Goal: Check status

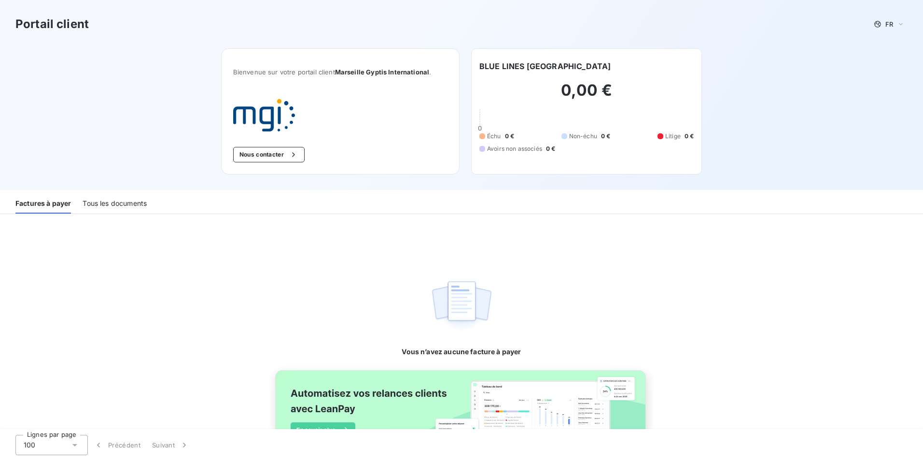
click at [99, 201] on div "Tous les documents" at bounding box center [115, 203] width 64 height 20
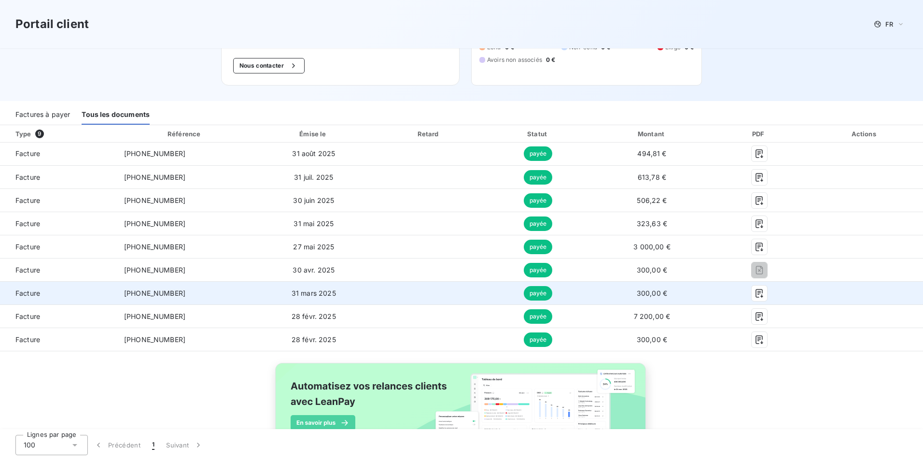
scroll to position [97, 0]
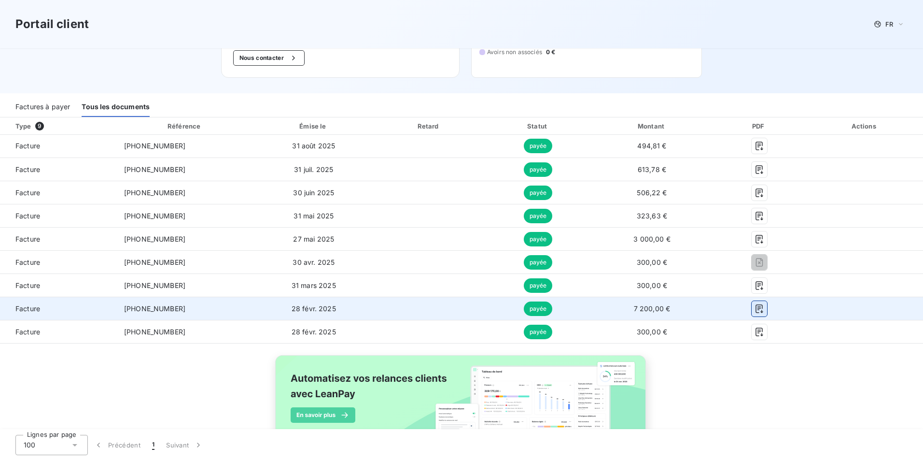
click at [755, 308] on icon "button" at bounding box center [760, 309] width 10 height 10
click at [743, 305] on div at bounding box center [759, 308] width 79 height 15
click at [755, 309] on icon "button" at bounding box center [758, 308] width 7 height 9
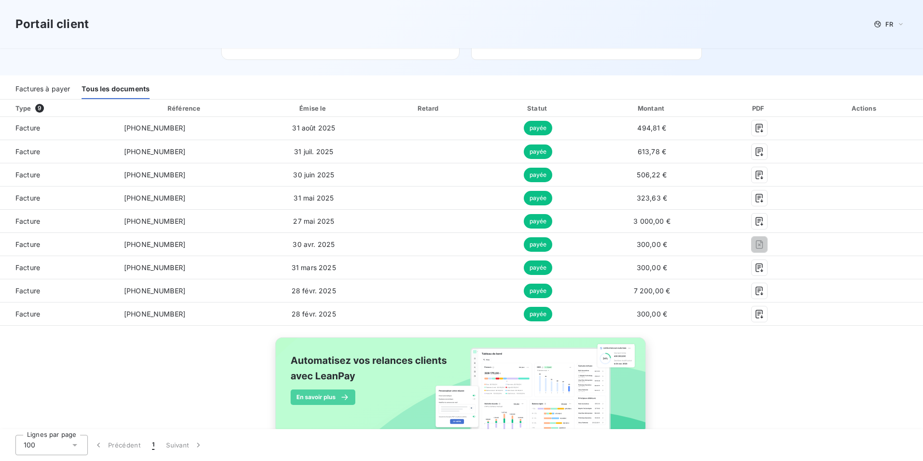
scroll to position [92, 0]
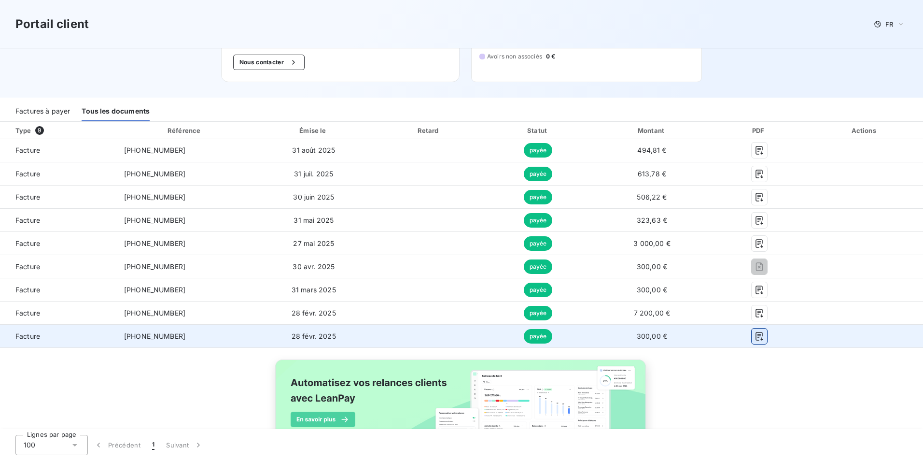
click at [755, 335] on icon "button" at bounding box center [758, 336] width 7 height 9
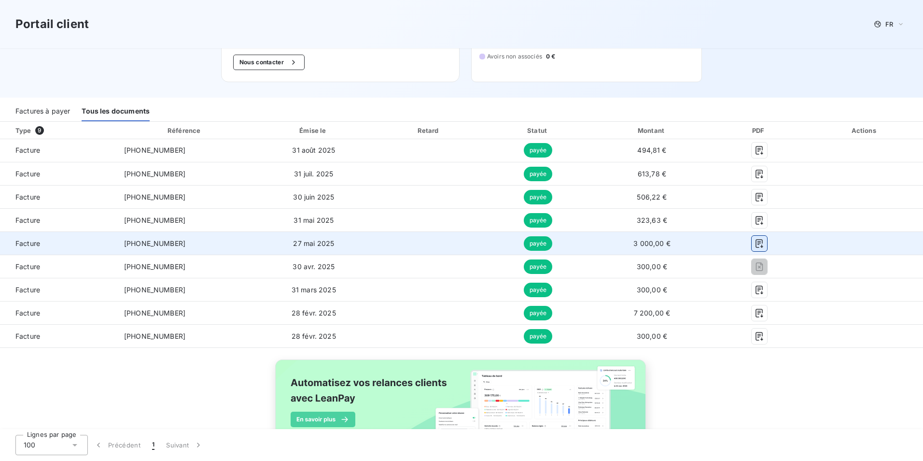
drag, startPoint x: 753, startPoint y: 240, endPoint x: 748, endPoint y: 240, distance: 5.3
click at [755, 240] on icon "button" at bounding box center [760, 243] width 10 height 10
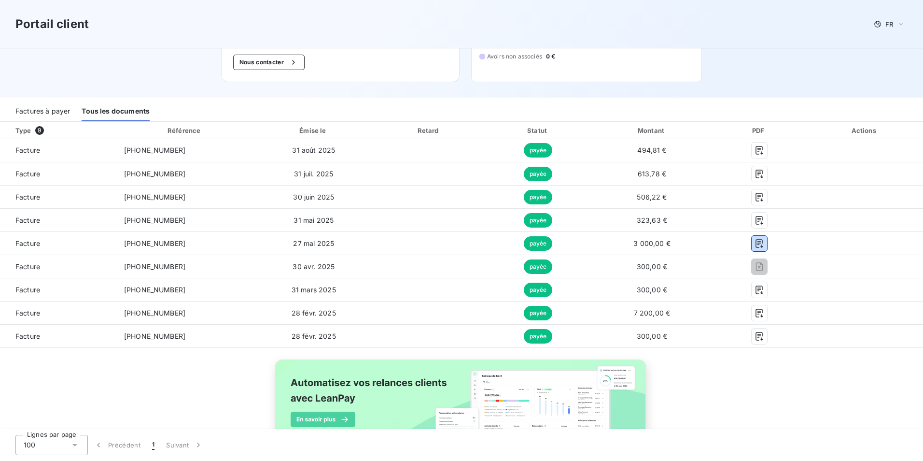
click at [20, 113] on div "Factures à payer" at bounding box center [42, 111] width 55 height 20
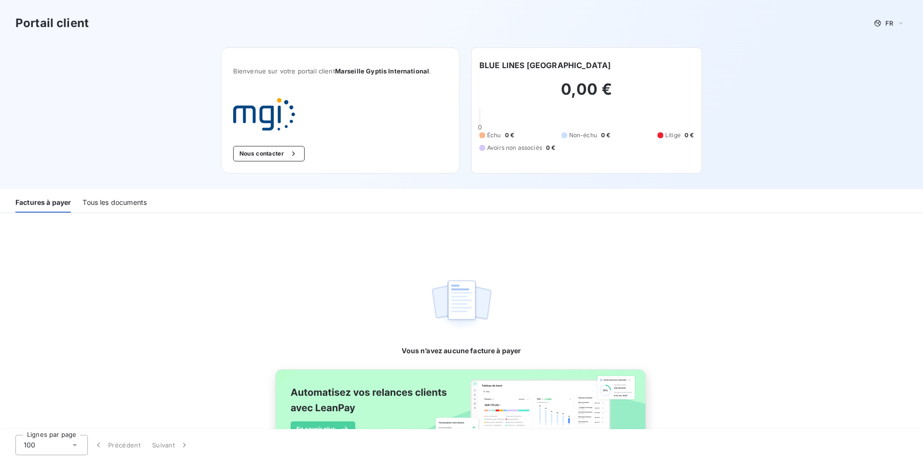
scroll to position [0, 0]
click at [129, 200] on div "Tous les documents" at bounding box center [115, 203] width 64 height 20
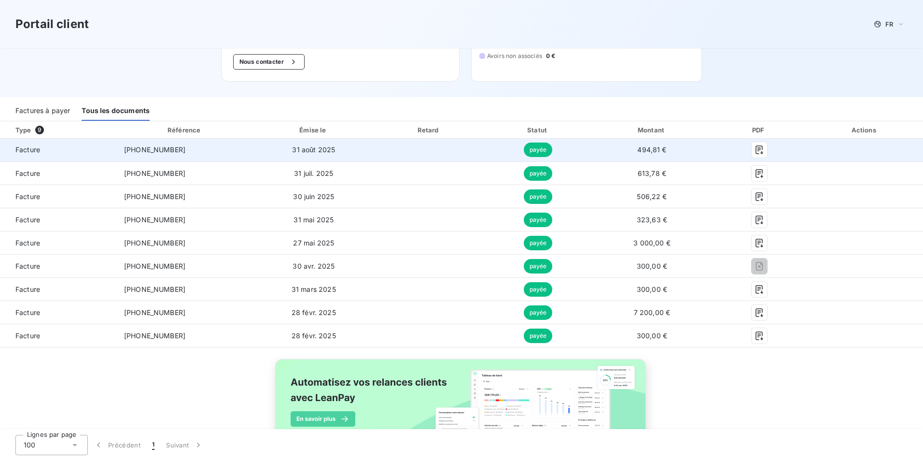
scroll to position [92, 0]
click at [755, 149] on icon "button" at bounding box center [760, 150] width 10 height 10
